Goal: Task Accomplishment & Management: Use online tool/utility

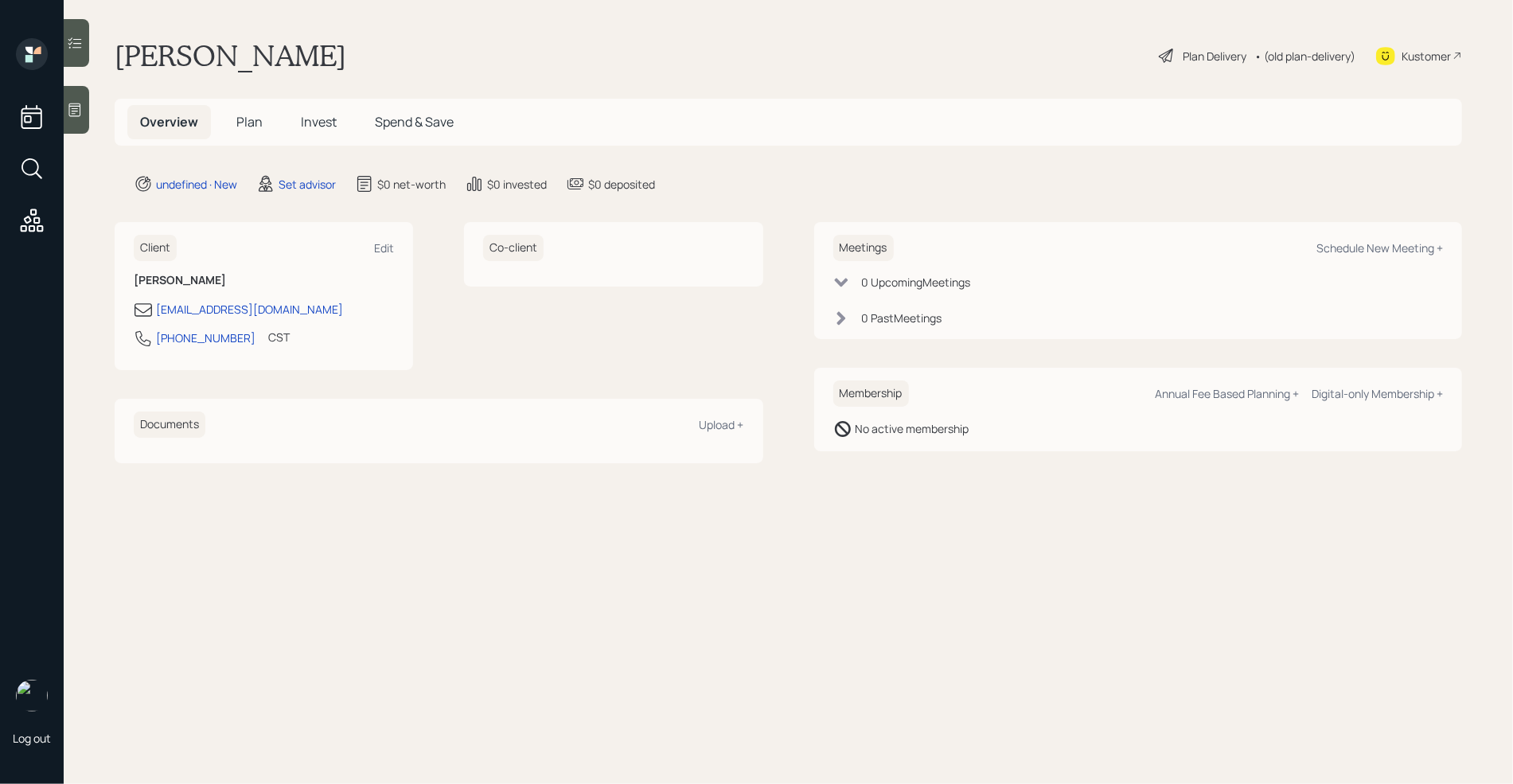
click at [89, 113] on div at bounding box center [76, 109] width 26 height 47
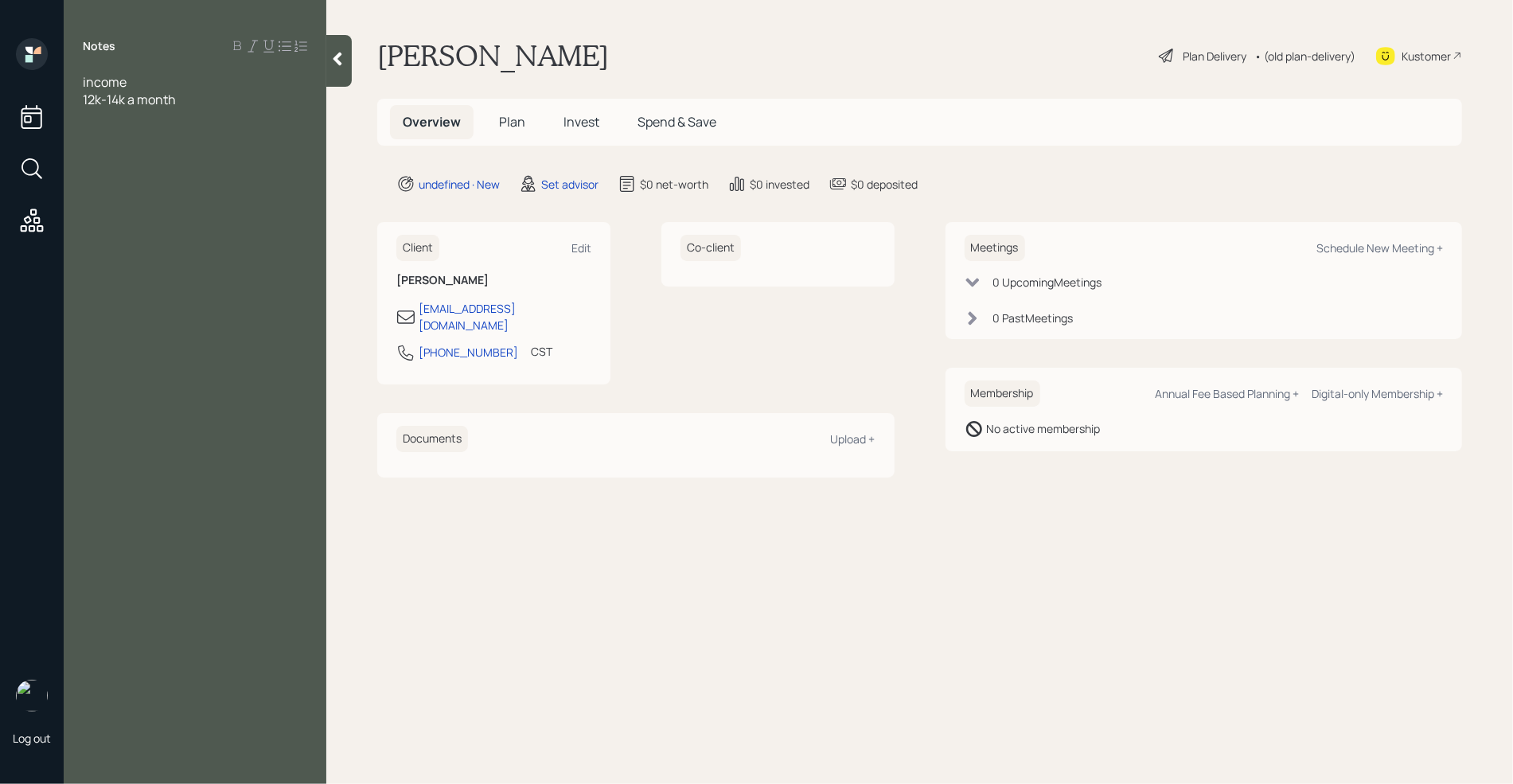
click at [84, 76] on span "income" at bounding box center [104, 82] width 44 height 18
click at [106, 94] on div at bounding box center [195, 100] width 224 height 18
click at [113, 238] on div "Notes Divorced Assets 401k- 100k -125k when he retires Expenses 2k a year spous…" at bounding box center [195, 402] width 263 height 727
click at [185, 223] on div "12k-14k a month" at bounding box center [195, 222] width 224 height 18
click at [110, 136] on span "401k- 100k -125k when he retires" at bounding box center [177, 135] width 188 height 18
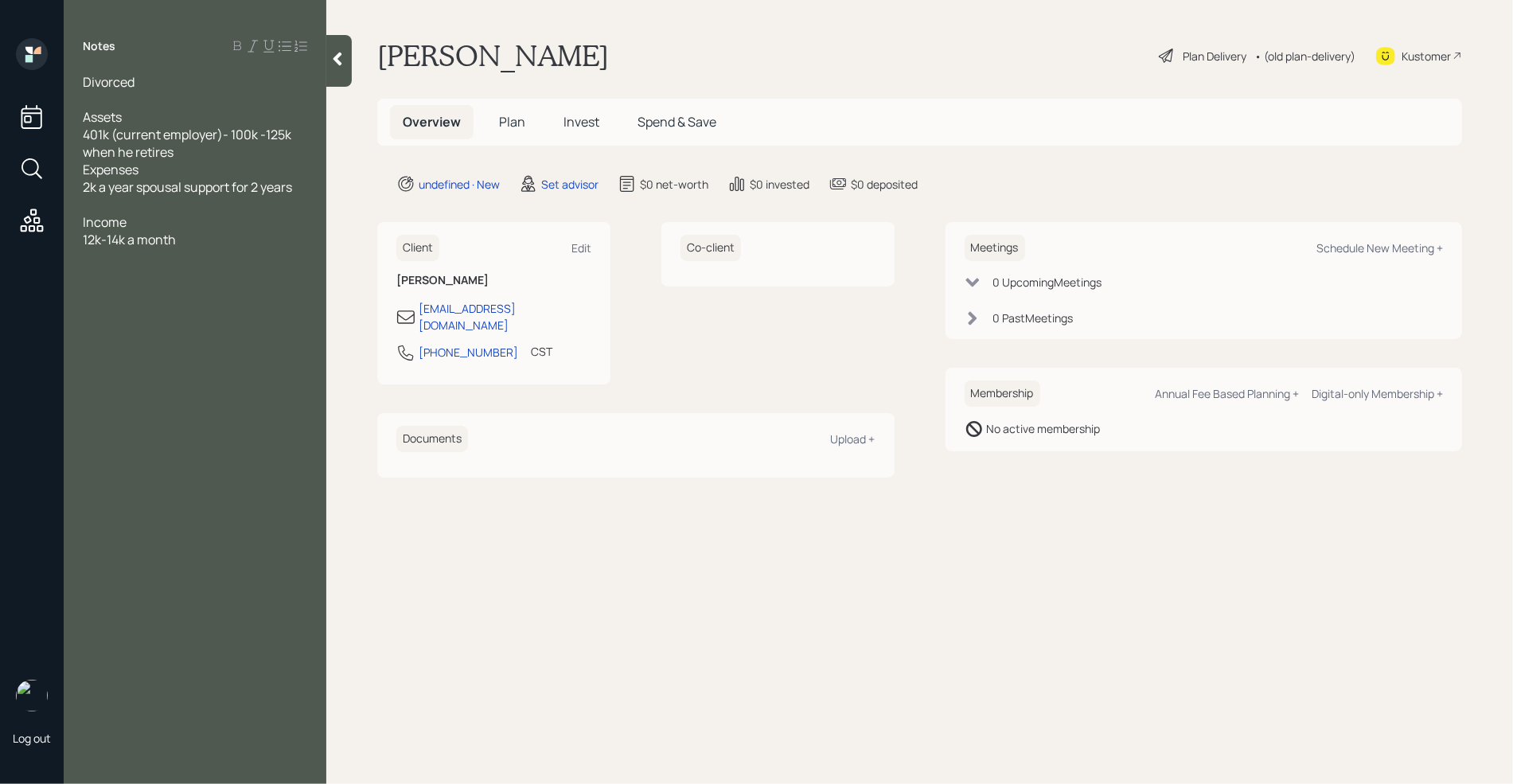
click at [214, 240] on div "12k-14k a month" at bounding box center [195, 239] width 224 height 18
click at [194, 161] on div "Expenses" at bounding box center [195, 170] width 224 height 18
click at [196, 147] on div "401k (current employer)- 100k -125k when he retires" at bounding box center [195, 143] width 224 height 35
click at [1396, 48] on div "Kustomer" at bounding box center [1419, 55] width 86 height 35
